Goal: Task Accomplishment & Management: Manage account settings

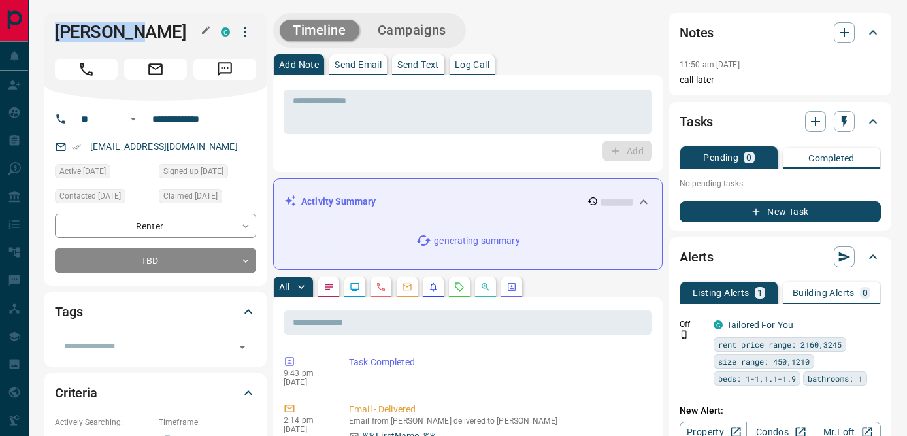
drag, startPoint x: 57, startPoint y: 33, endPoint x: 152, endPoint y: 34, distance: 94.8
click at [152, 34] on h1 "[PERSON_NAME]" at bounding box center [128, 32] width 146 height 21
copy h1 "[PERSON_NAME]"
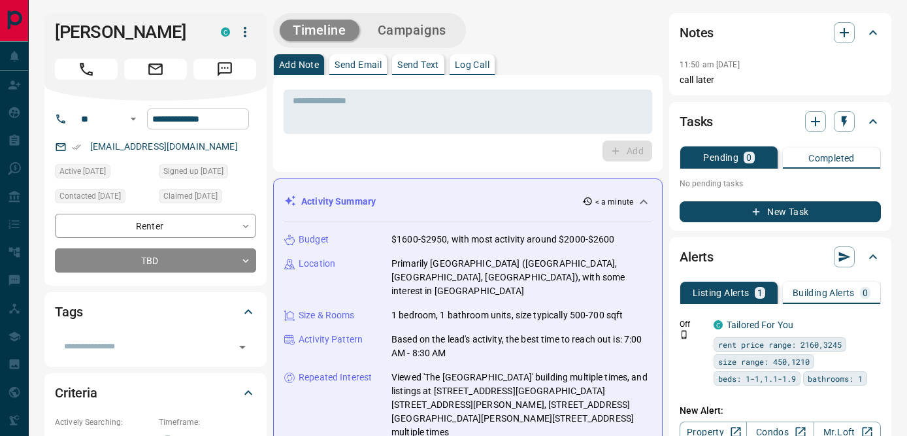
click at [190, 123] on input "**********" at bounding box center [198, 119] width 102 height 21
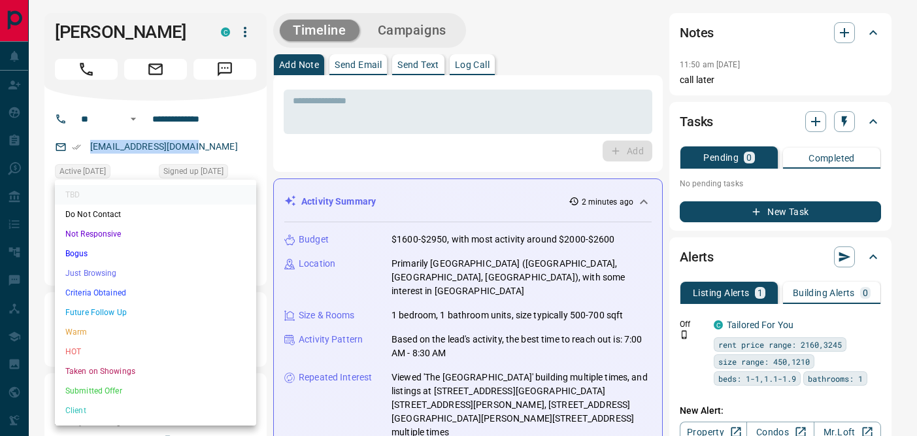
click at [110, 230] on li "Not Responsive" at bounding box center [155, 234] width 201 height 20
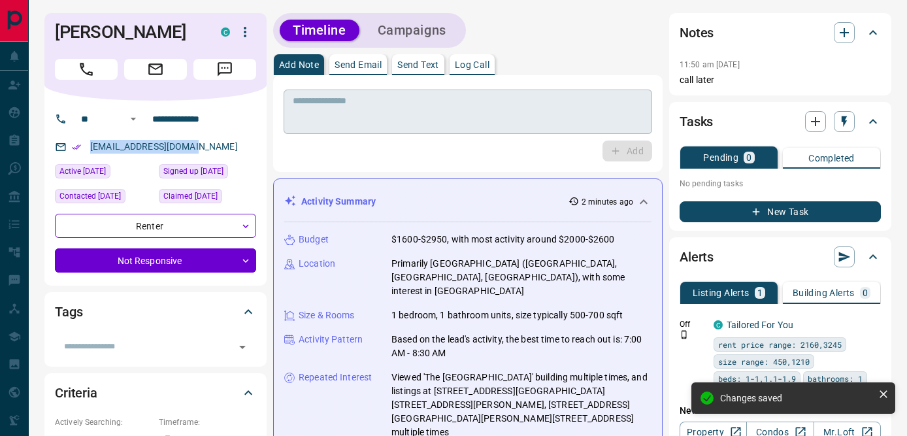
type input "*"
click at [369, 111] on textarea at bounding box center [468, 111] width 350 height 33
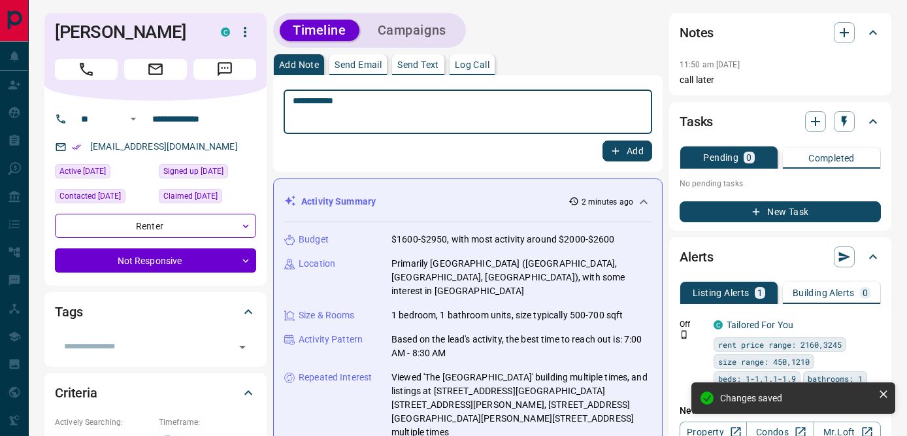
type textarea "**********"
click at [624, 148] on button "Add" at bounding box center [628, 151] width 50 height 21
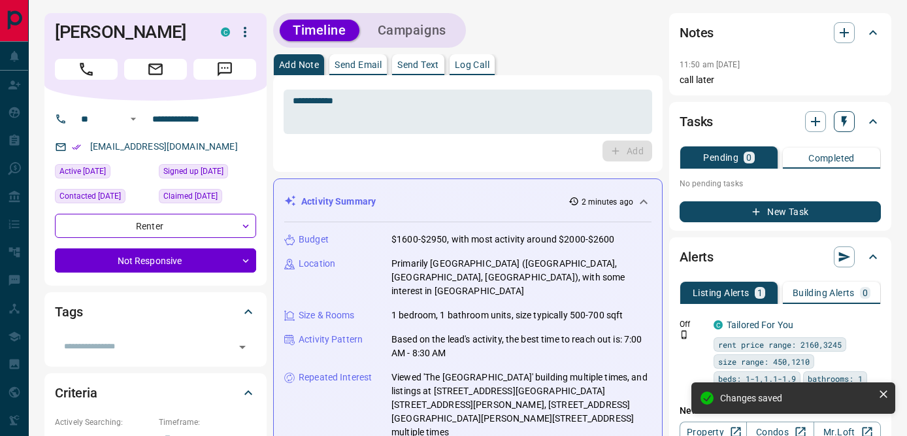
click at [841, 127] on icon "button" at bounding box center [844, 121] width 13 height 13
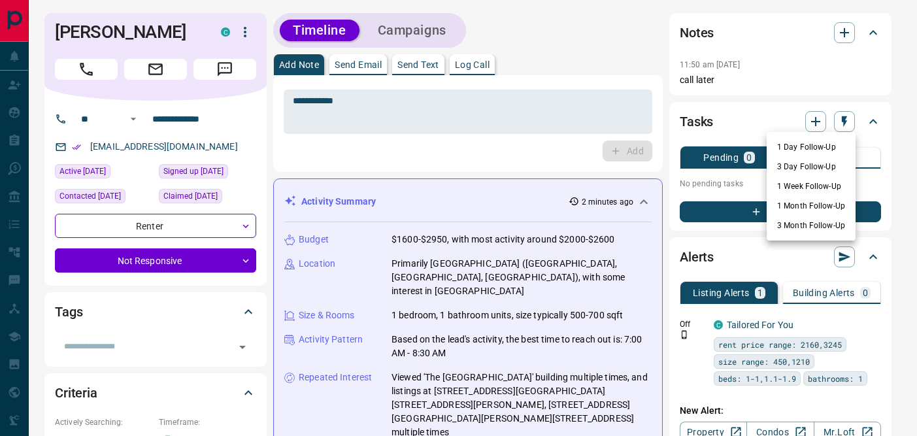
click at [813, 149] on li "1 Day Follow-Up" at bounding box center [811, 147] width 89 height 20
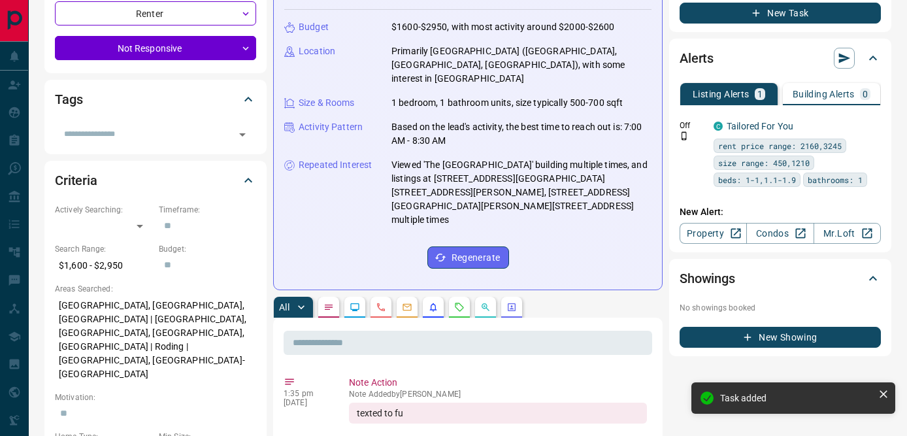
scroll to position [214, 0]
